Goal: Information Seeking & Learning: Learn about a topic

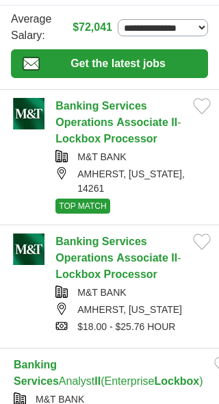
scroll to position [160, 0]
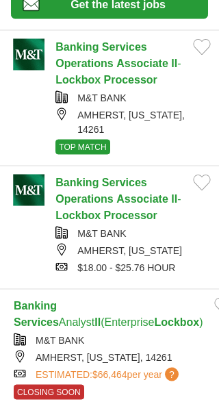
click at [39, 66] on img at bounding box center [29, 55] width 42 height 32
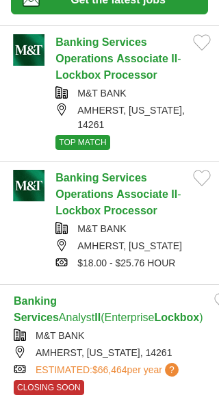
scroll to position [164, 0]
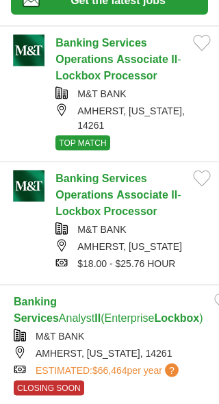
click at [38, 173] on img at bounding box center [29, 187] width 42 height 32
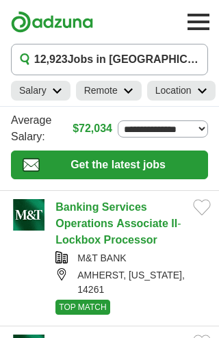
click at [38, 222] on img at bounding box center [29, 215] width 42 height 32
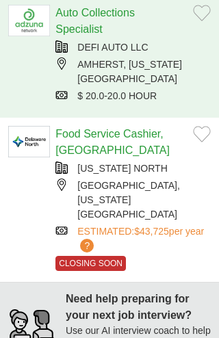
scroll to position [930, 0]
